Goal: Task Accomplishment & Management: Use online tool/utility

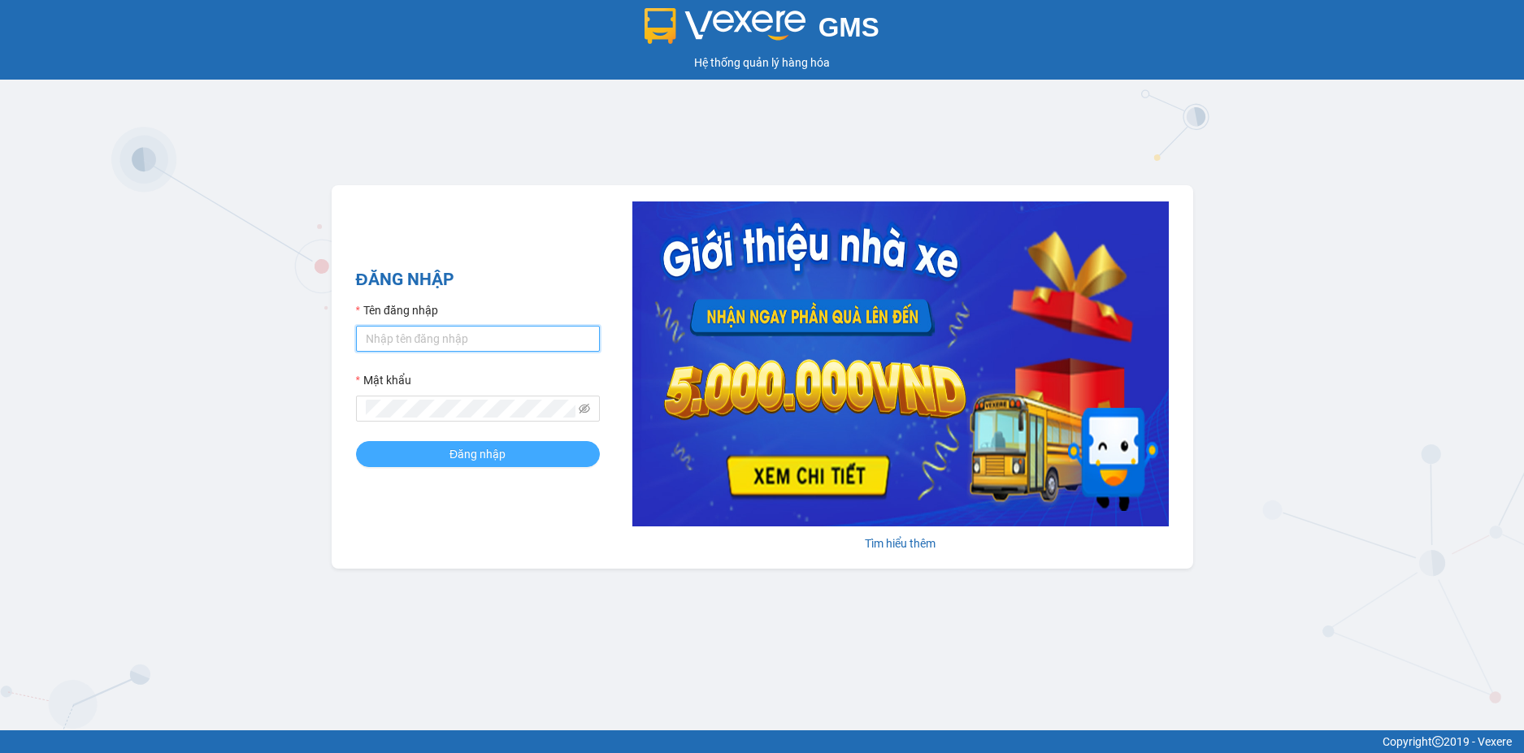
type input "nhanhangqn.hoanghuy"
click at [440, 461] on button "Đăng nhập" at bounding box center [478, 454] width 244 height 26
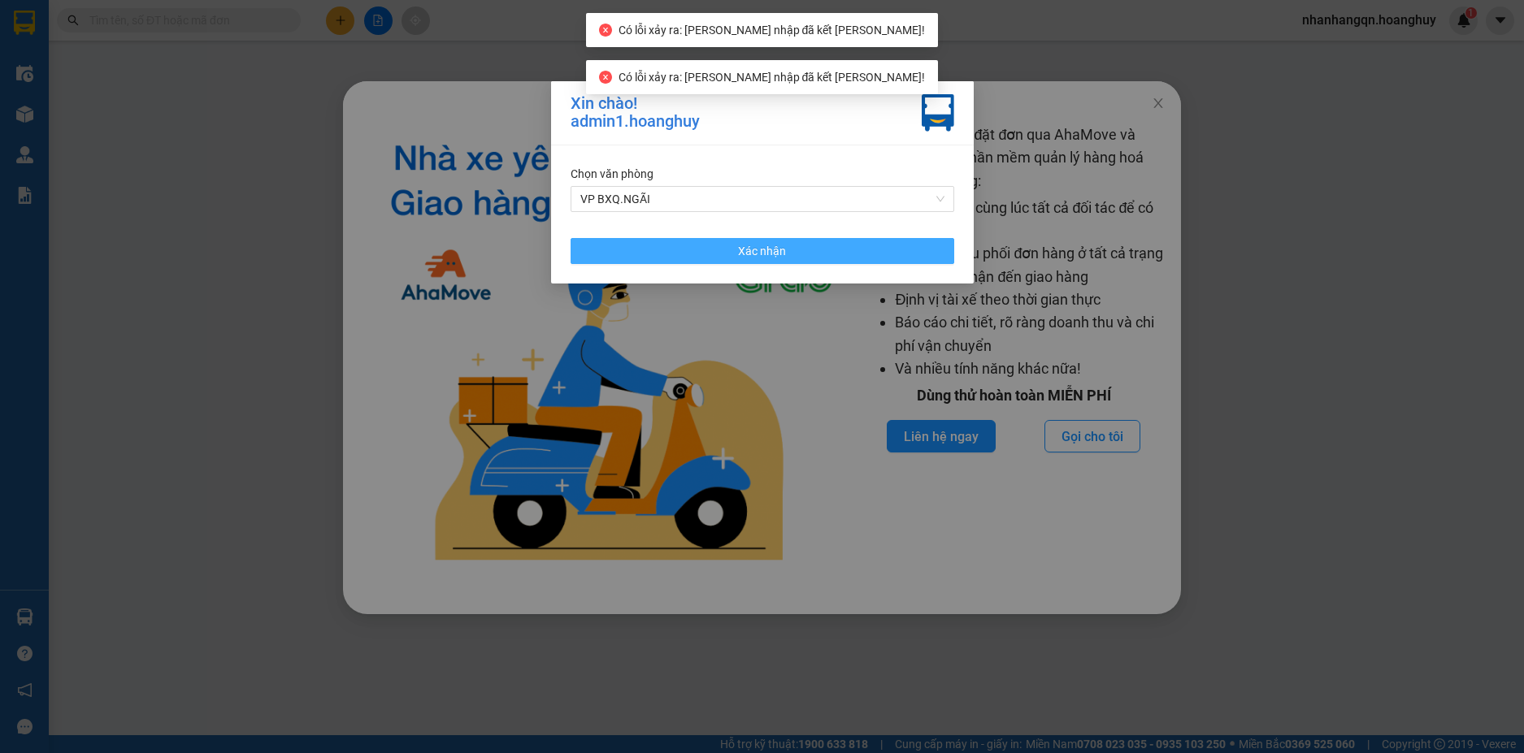
click at [708, 254] on button "Xác nhận" at bounding box center [762, 251] width 384 height 26
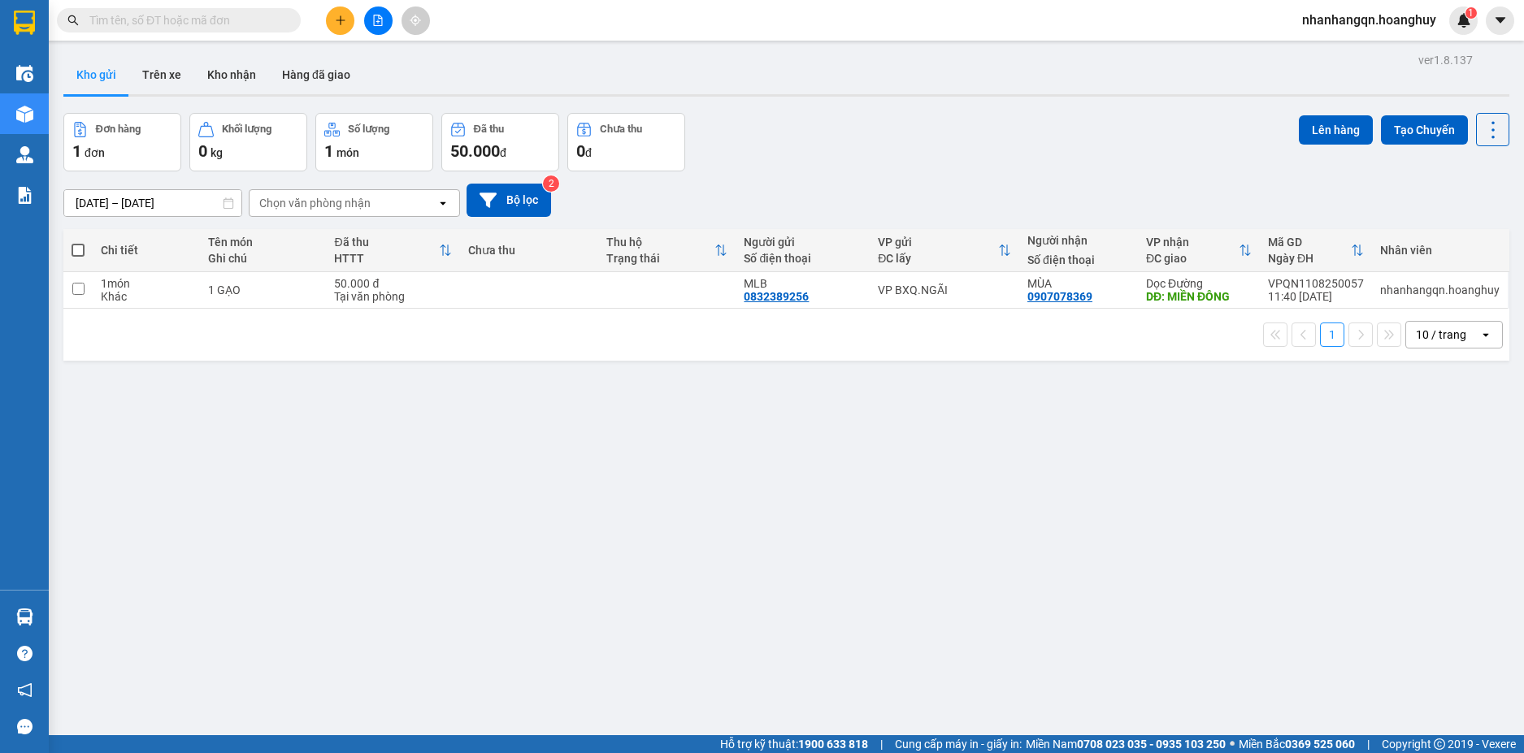
click at [204, 24] on input "text" at bounding box center [185, 20] width 192 height 18
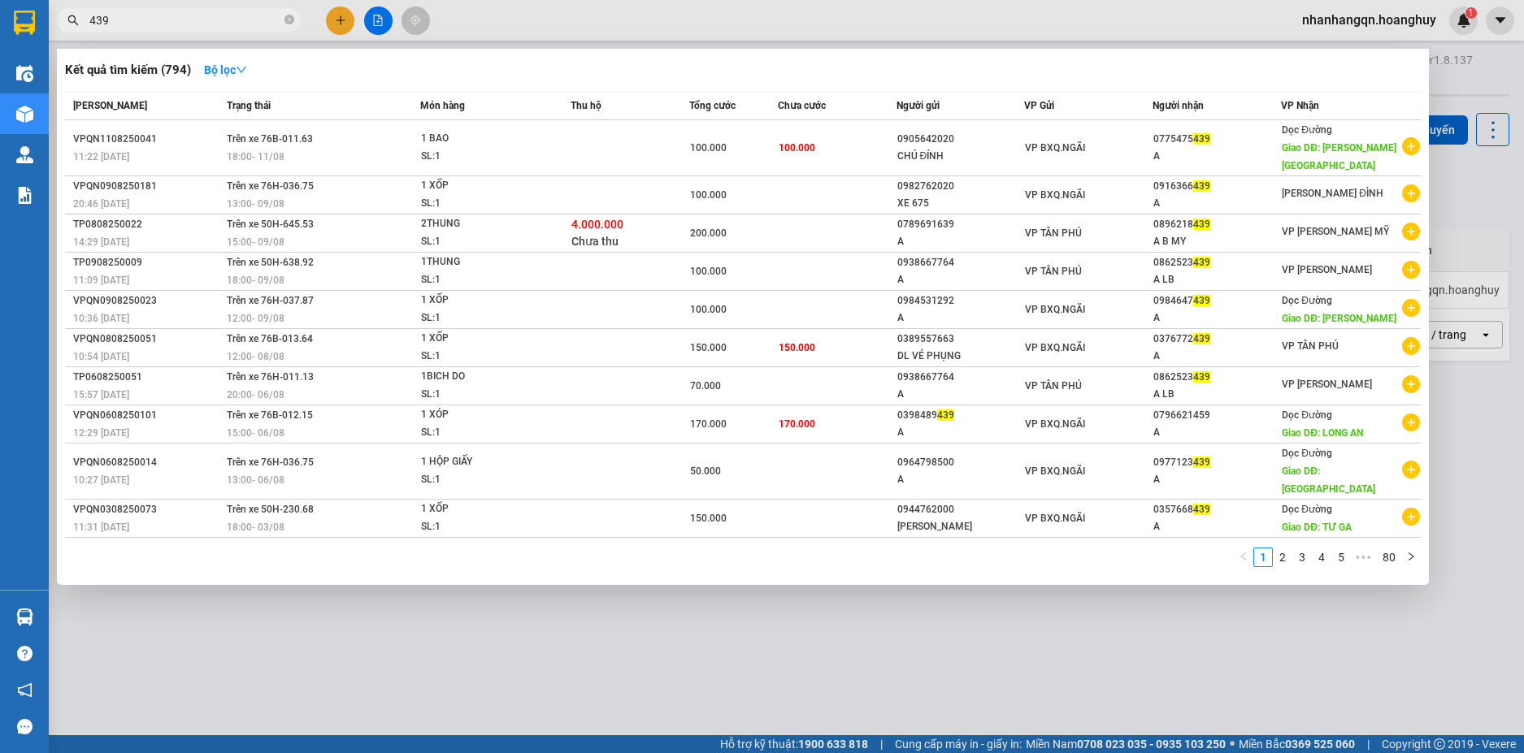
type input "439"
